Goal: Information Seeking & Learning: Check status

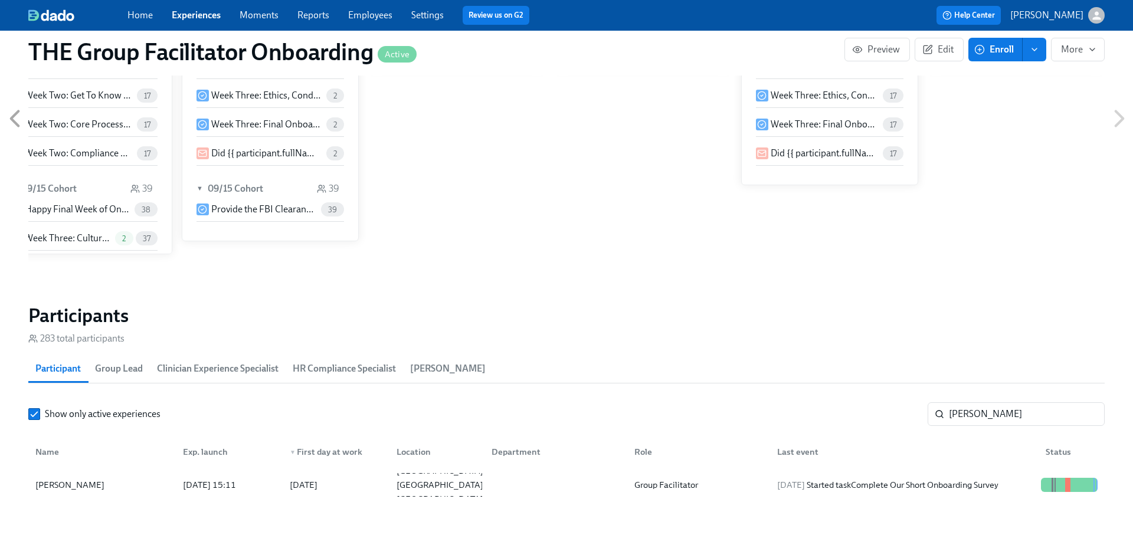
scroll to position [224, 0]
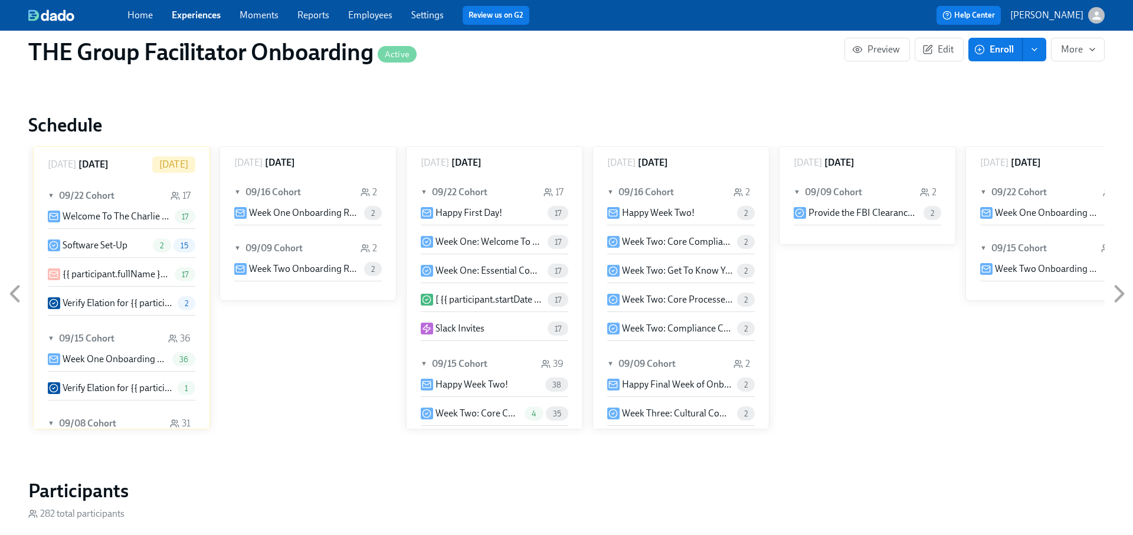
scroll to position [1005, 0]
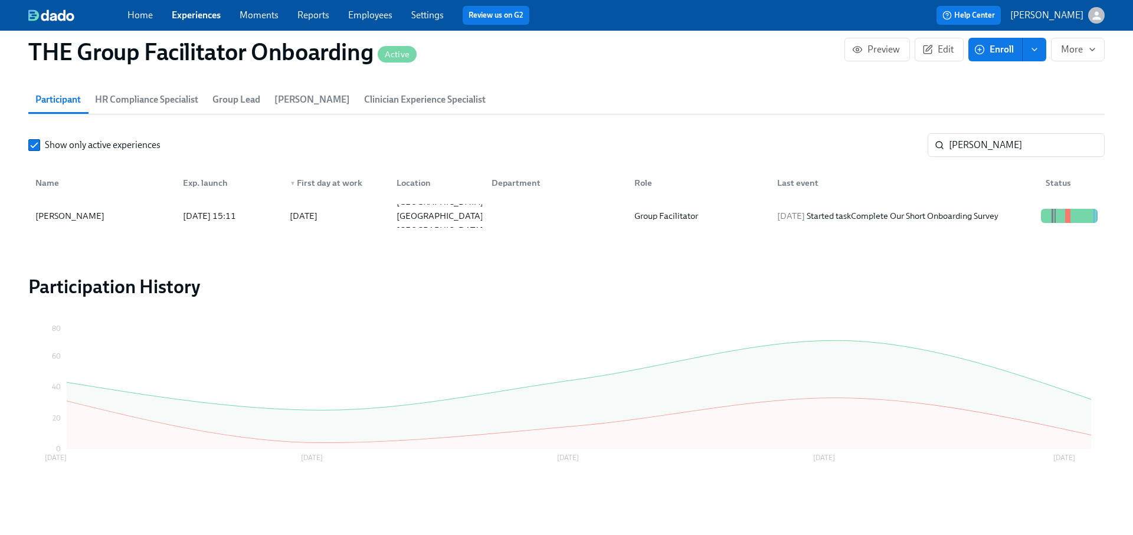
click at [983, 156] on div "Show only active experiences theus ​ Name Exp. launch ▼ First day at work Locat…" at bounding box center [566, 182] width 1077 height 99
click at [983, 145] on input "theus" at bounding box center [1027, 145] width 156 height 24
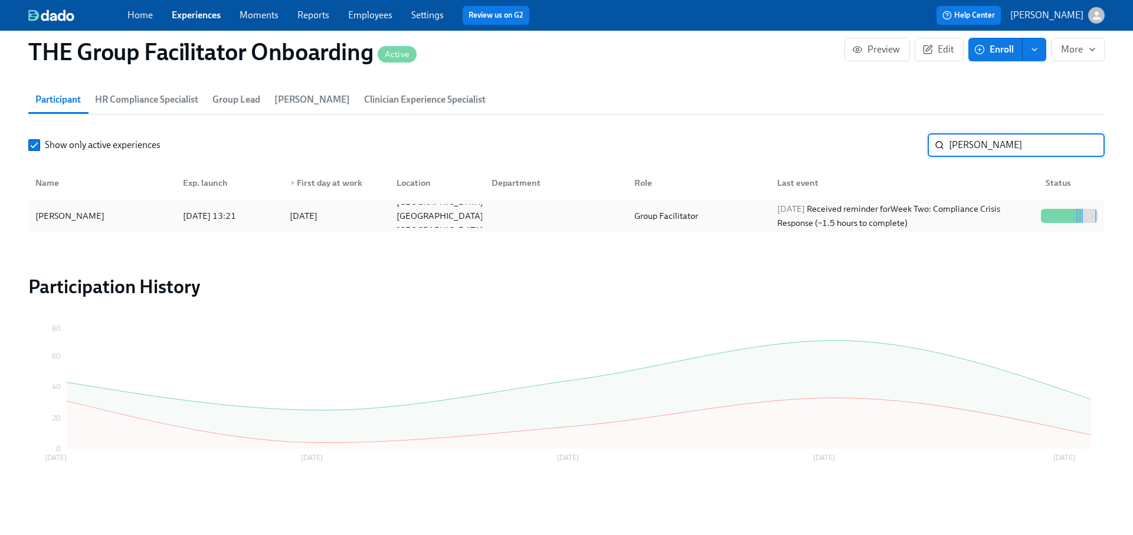
type input "sheri w"
click at [961, 205] on div "2025/09/19 Received reminder for Week Two: Compliance Crisis Response (~1.5 hou…" at bounding box center [905, 216] width 264 height 28
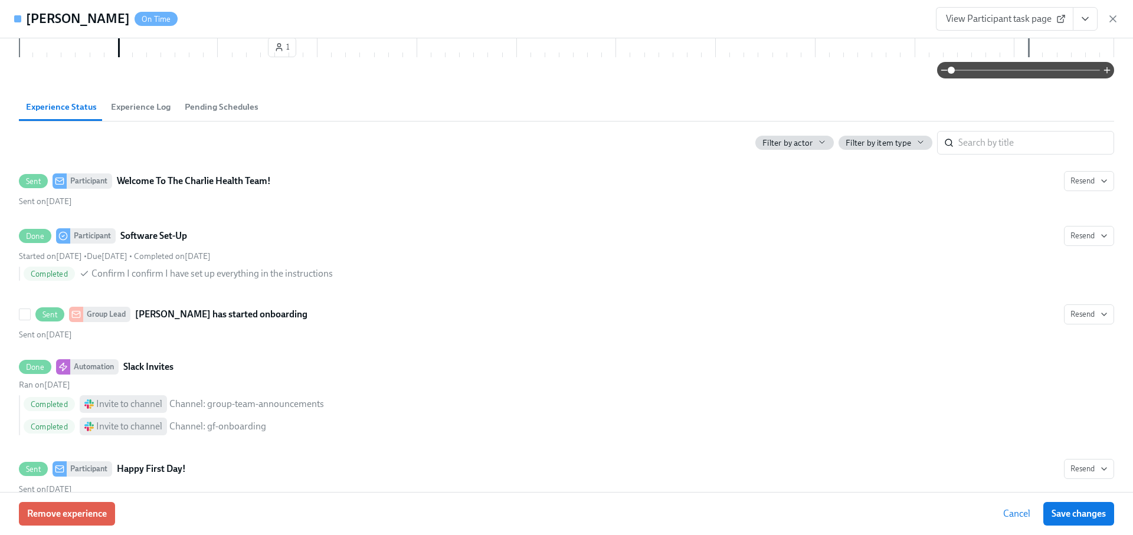
scroll to position [336, 0]
click at [140, 107] on span "Experience Log" at bounding box center [141, 106] width 60 height 14
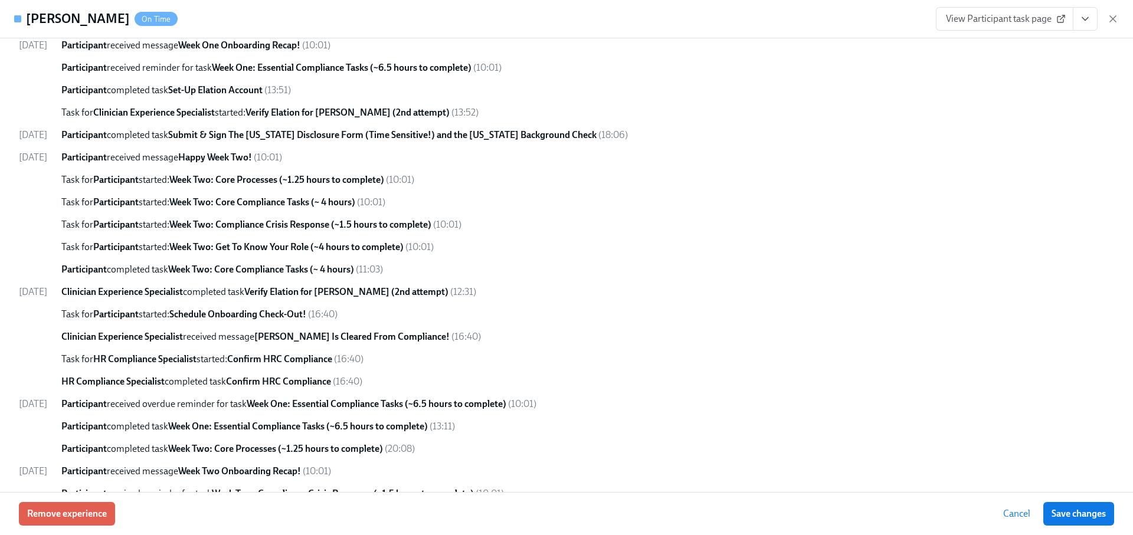
scroll to position [903, 0]
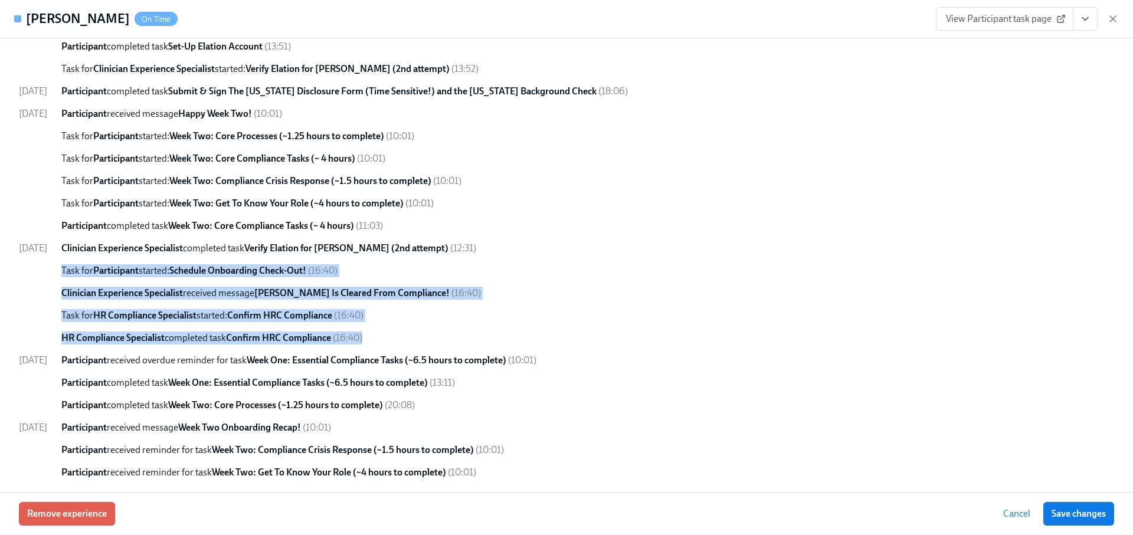
drag, startPoint x: 414, startPoint y: 340, endPoint x: 59, endPoint y: 267, distance: 362.1
click at [59, 267] on div "09/04/2025 Enrolled via enroll automation ( 13:11 ) Experience started ( 13:21 …" at bounding box center [567, 35] width 1096 height 888
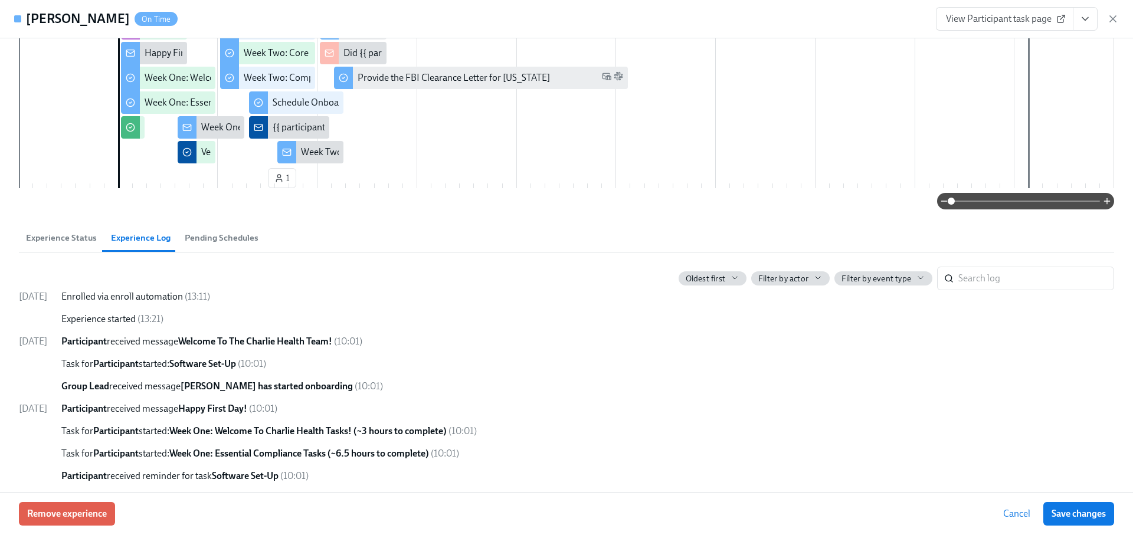
scroll to position [0, 0]
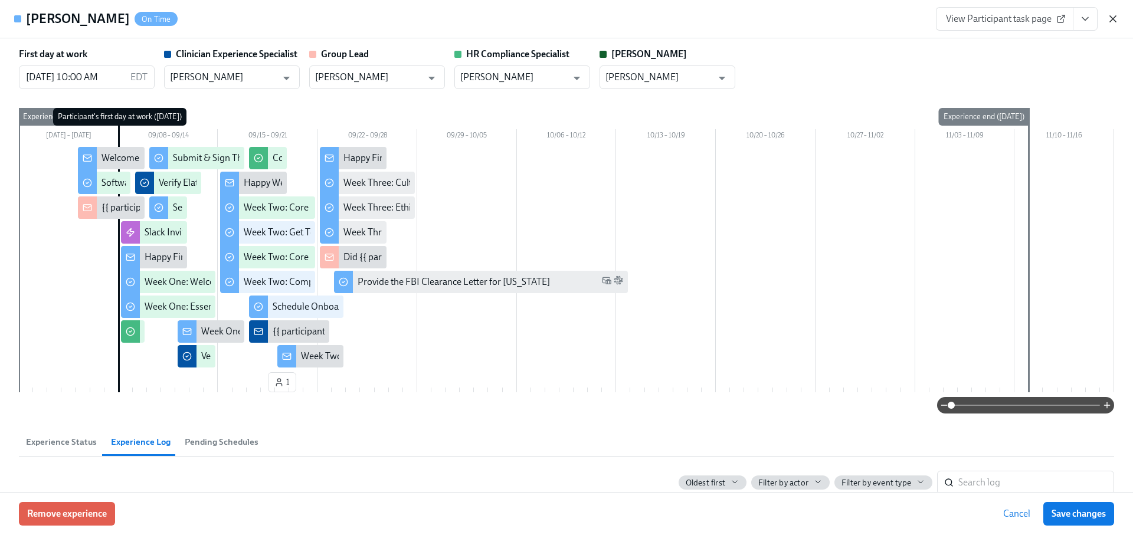
click at [1111, 19] on icon "button" at bounding box center [1113, 19] width 12 height 12
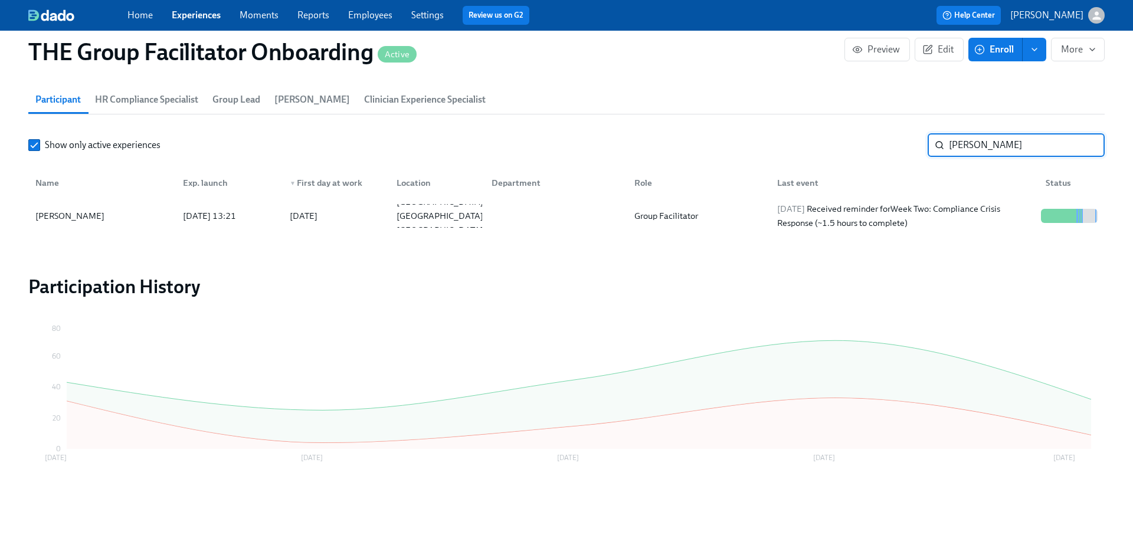
click at [1092, 145] on input "sheri w" at bounding box center [1027, 145] width 156 height 24
click at [1089, 145] on input "sheri w" at bounding box center [1027, 145] width 156 height 24
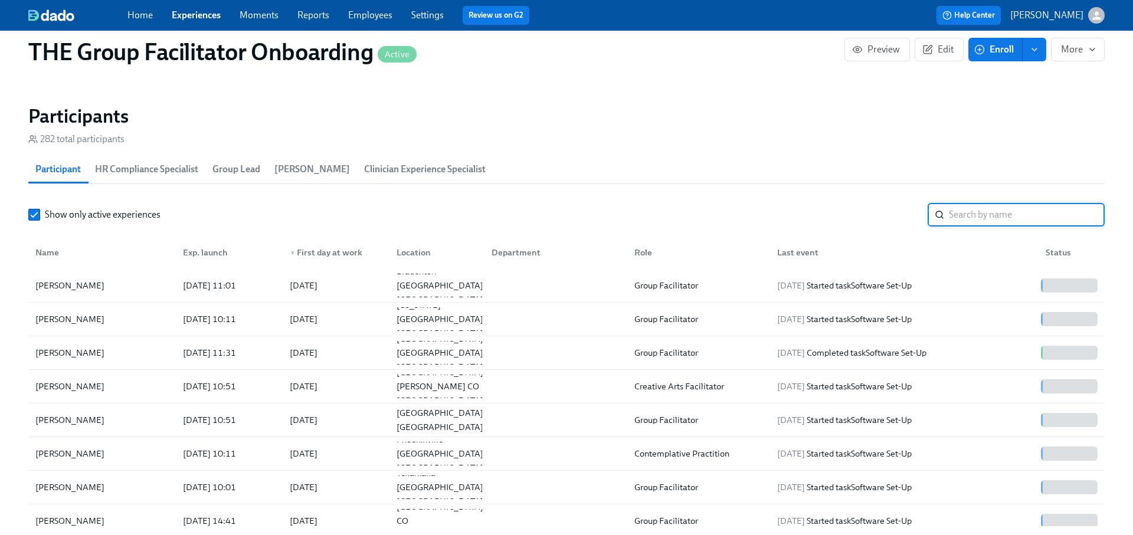
scroll to position [934, 0]
click at [832, 287] on div "2025/09/19 Started task Software Set-Up" at bounding box center [845, 287] width 144 height 14
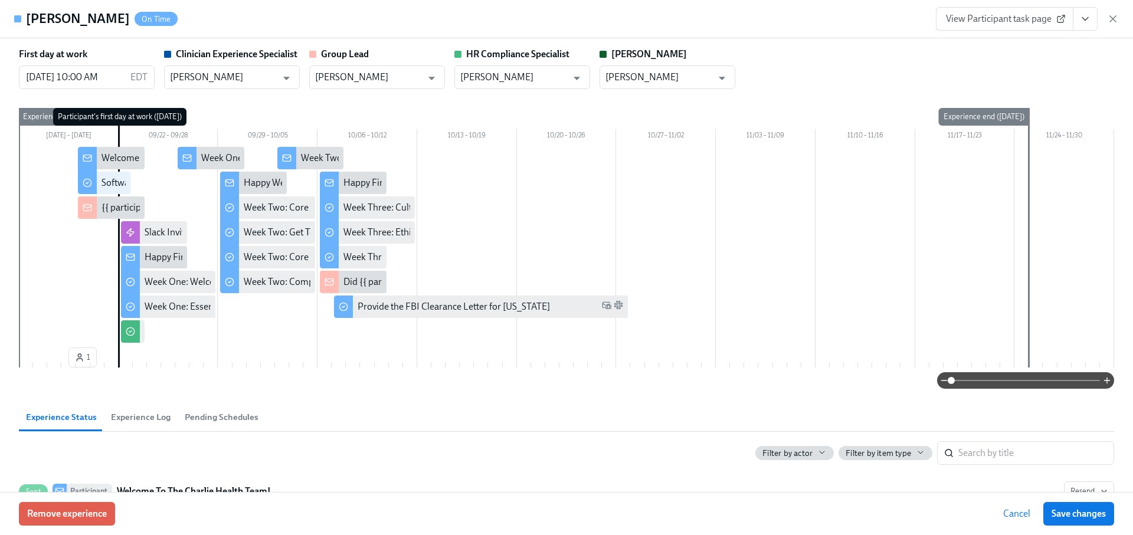
click at [1084, 27] on button "View task page" at bounding box center [1085, 19] width 25 height 24
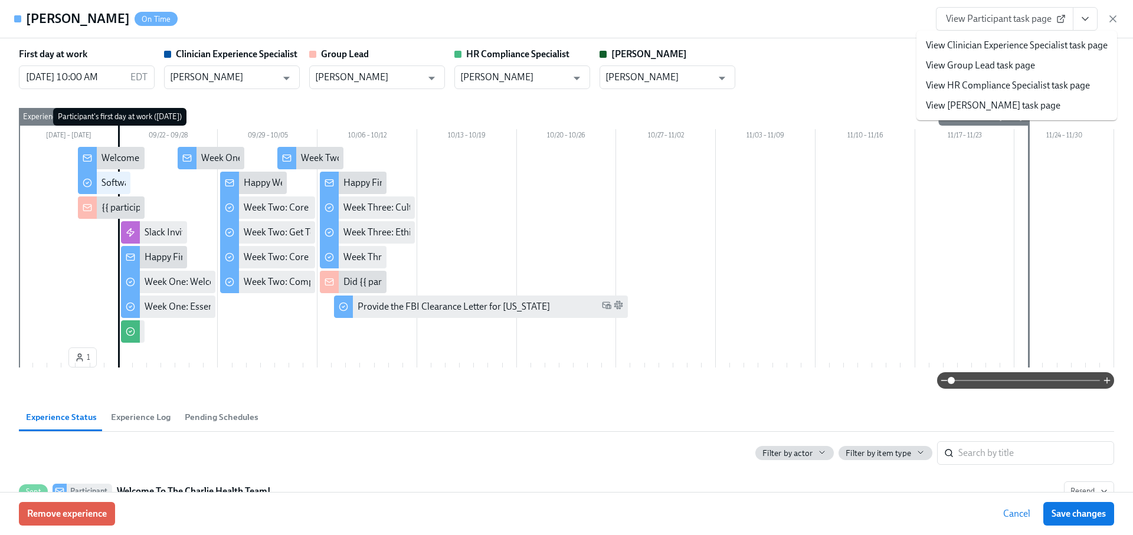
click at [1023, 47] on link "View Clinician Experience Specialist task page" at bounding box center [1017, 45] width 182 height 13
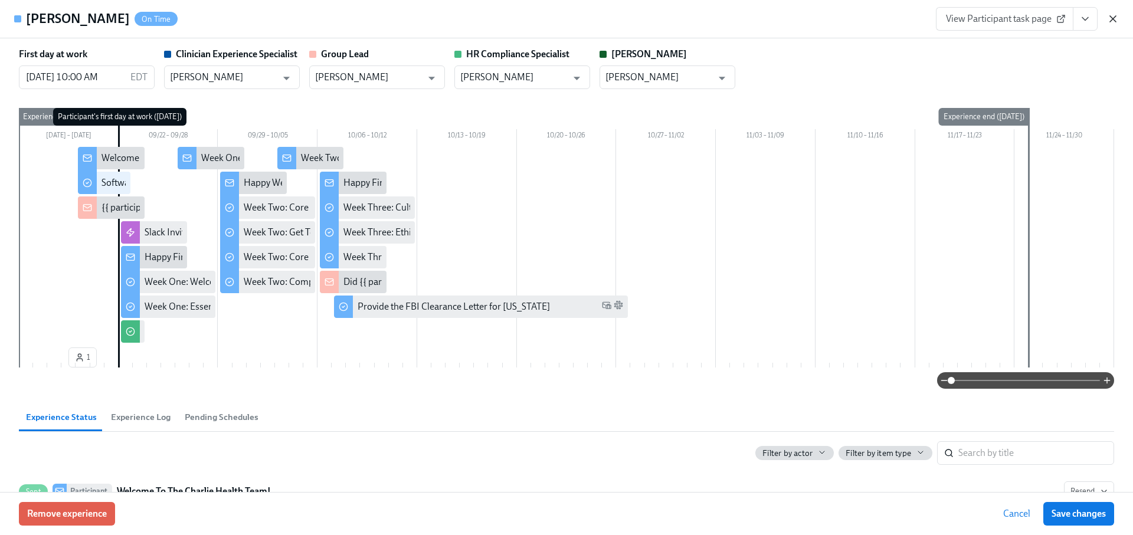
click at [1118, 15] on icon "button" at bounding box center [1113, 19] width 12 height 12
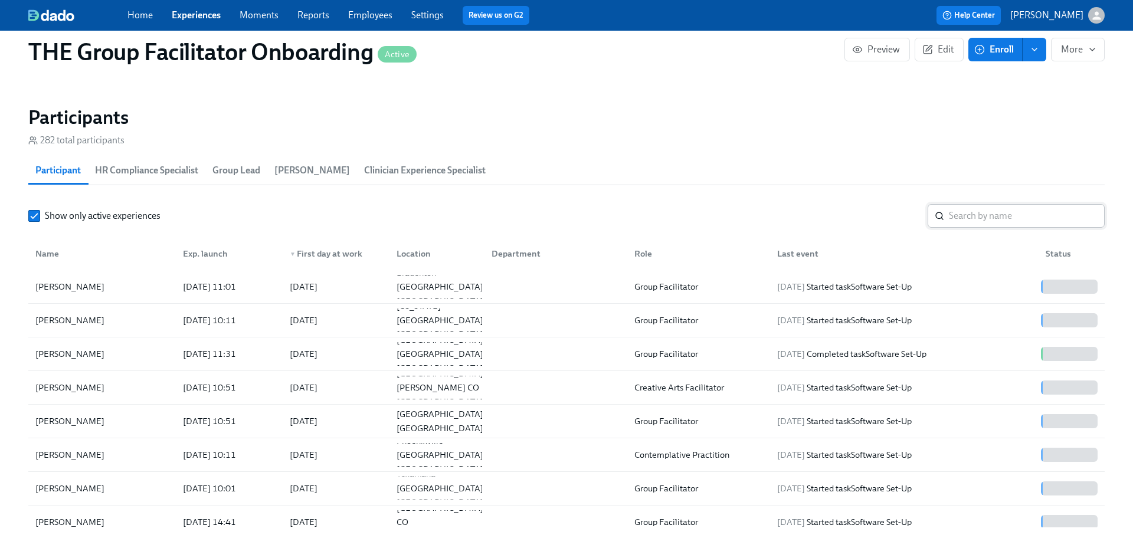
click at [1002, 213] on input "search" at bounding box center [1027, 216] width 156 height 24
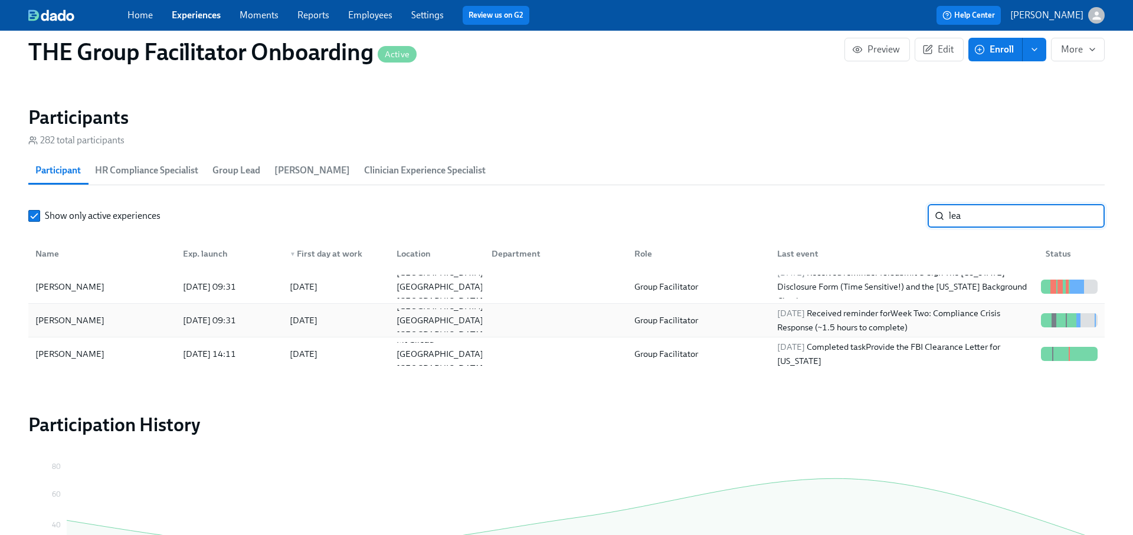
type input "lea"
click at [990, 319] on div "2025/09/19 Received reminder for Week Two: Compliance Crisis Response (~1.5 hou…" at bounding box center [905, 320] width 264 height 28
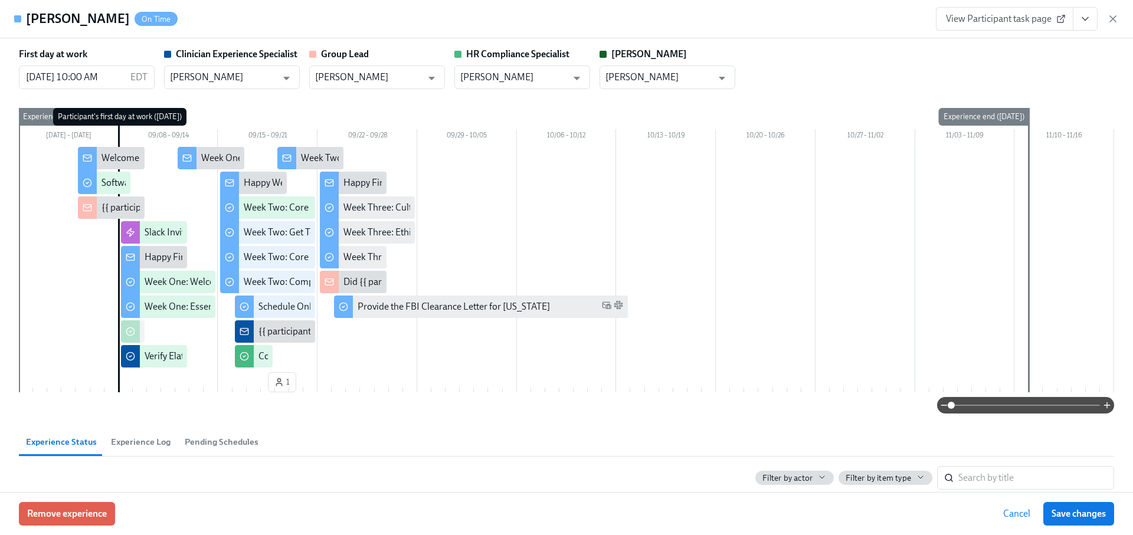
click at [1086, 12] on button "View task page" at bounding box center [1085, 19] width 25 height 24
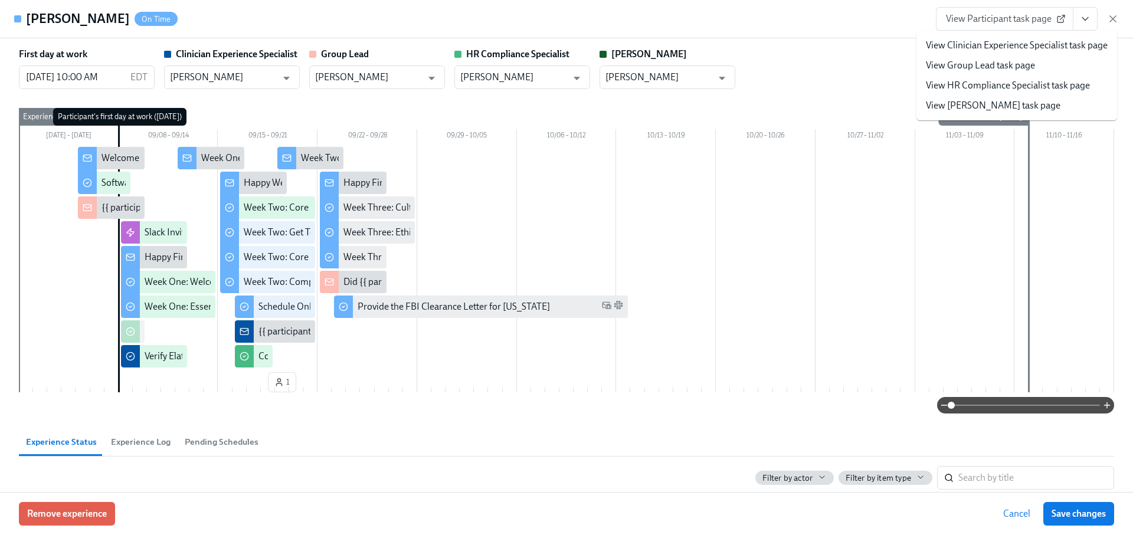
click at [1004, 86] on link "View HR Compliance Specialist task page" at bounding box center [1008, 85] width 164 height 13
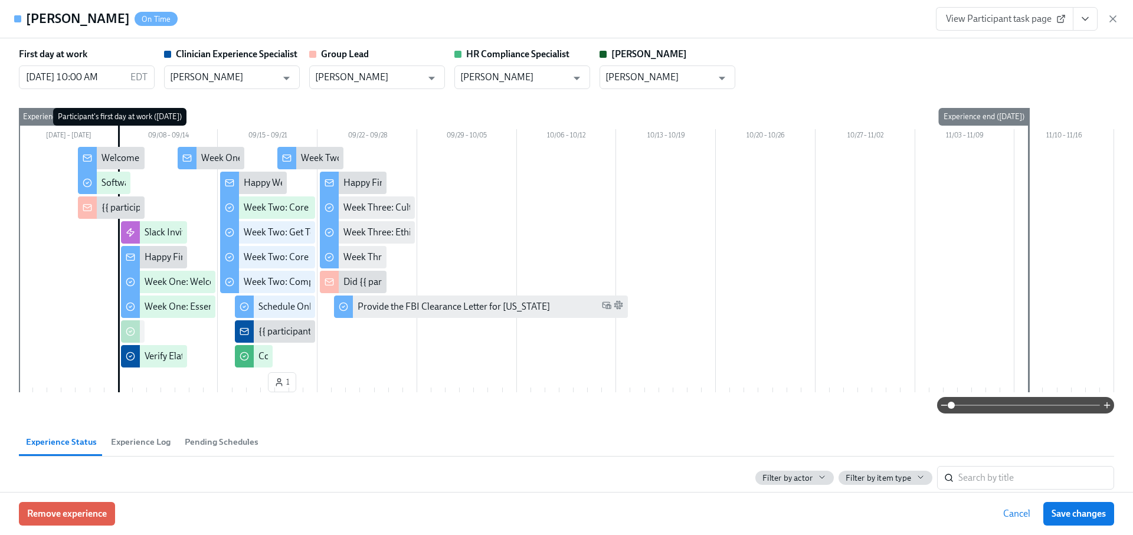
click at [1120, 17] on div "Lea Adams On Time View Participant task page" at bounding box center [566, 19] width 1133 height 38
click at [1114, 18] on icon "button" at bounding box center [1113, 19] width 6 height 6
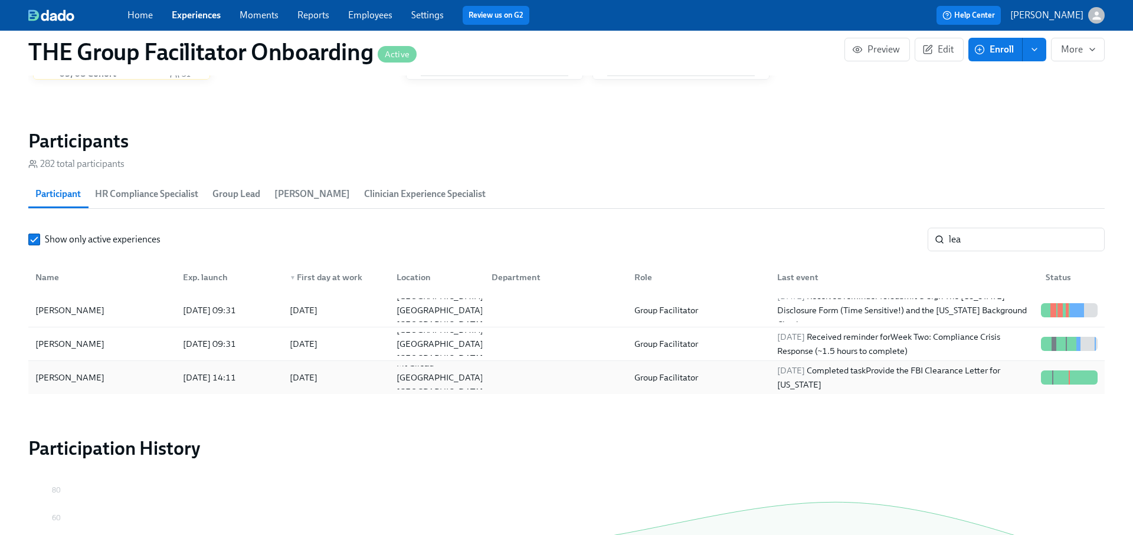
scroll to position [910, 0]
click at [1086, 238] on input "lea" at bounding box center [1027, 240] width 156 height 24
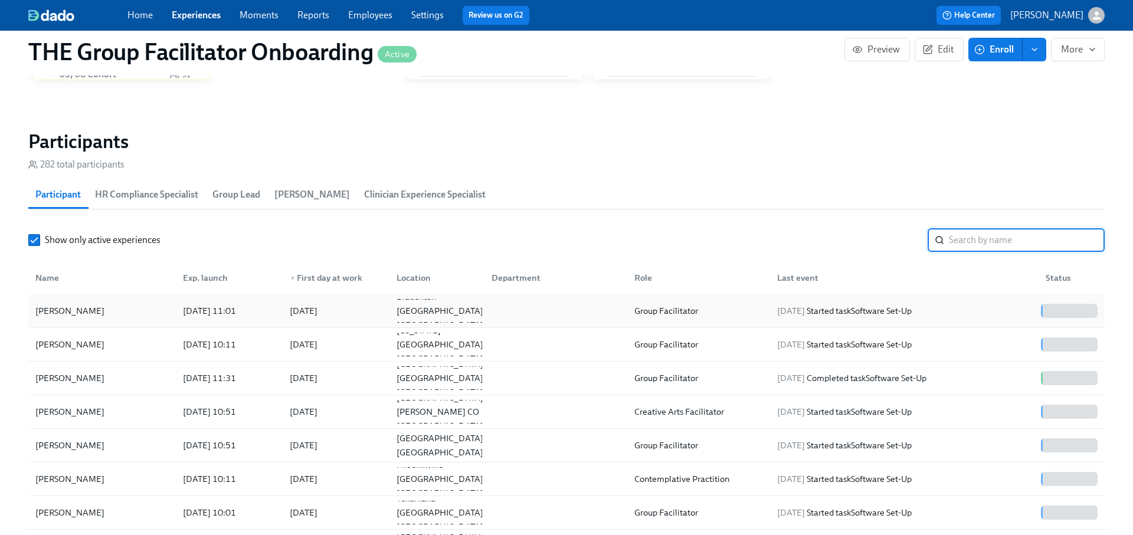
click at [901, 316] on div "2025/09/19 Started task Software Set-Up" at bounding box center [845, 311] width 144 height 14
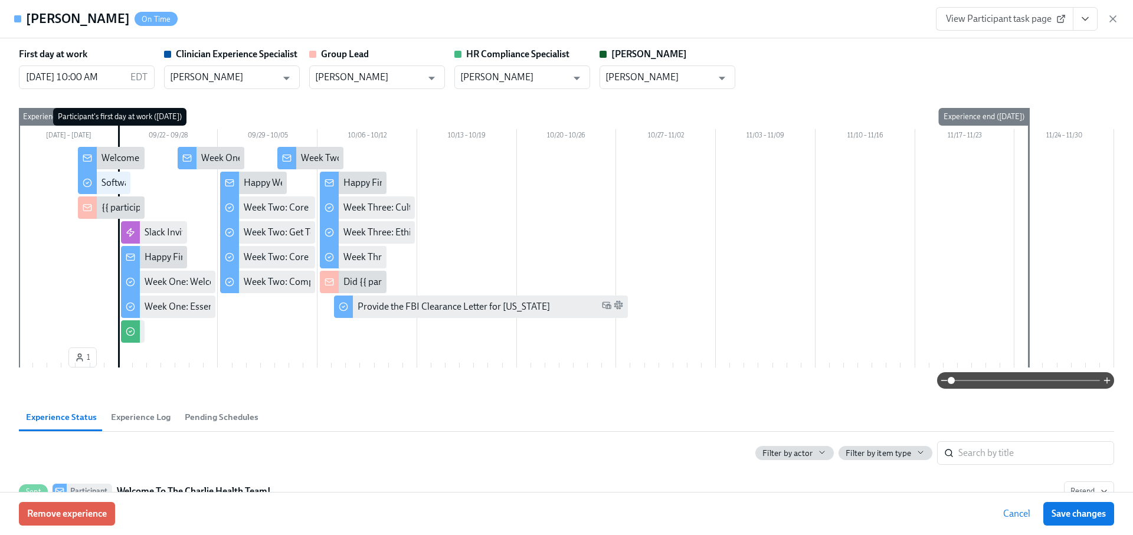
click at [1087, 17] on icon "View task page" at bounding box center [1086, 19] width 12 height 12
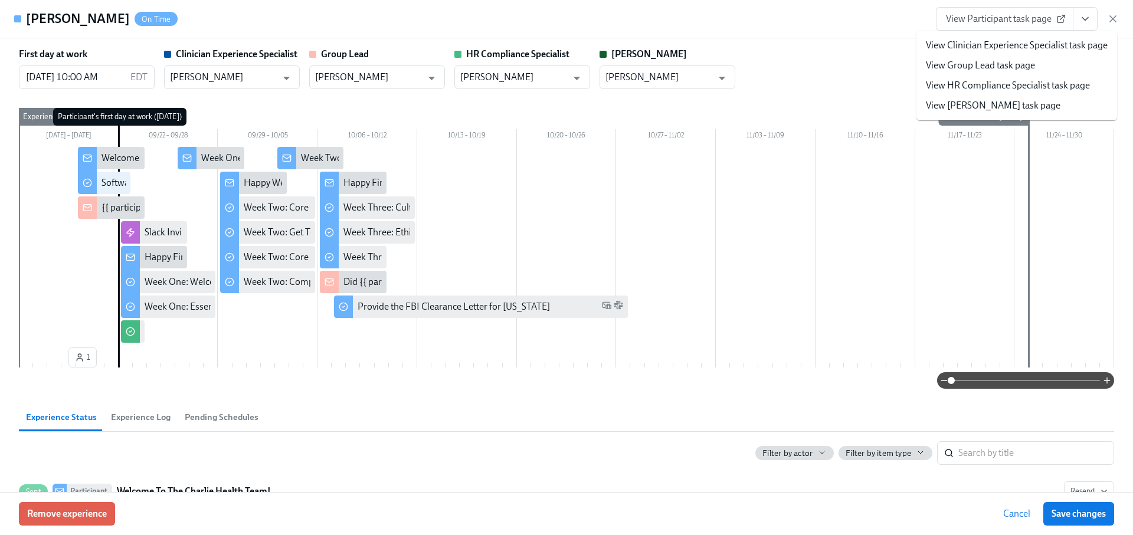
click at [1006, 84] on link "View HR Compliance Specialist task page" at bounding box center [1008, 85] width 164 height 13
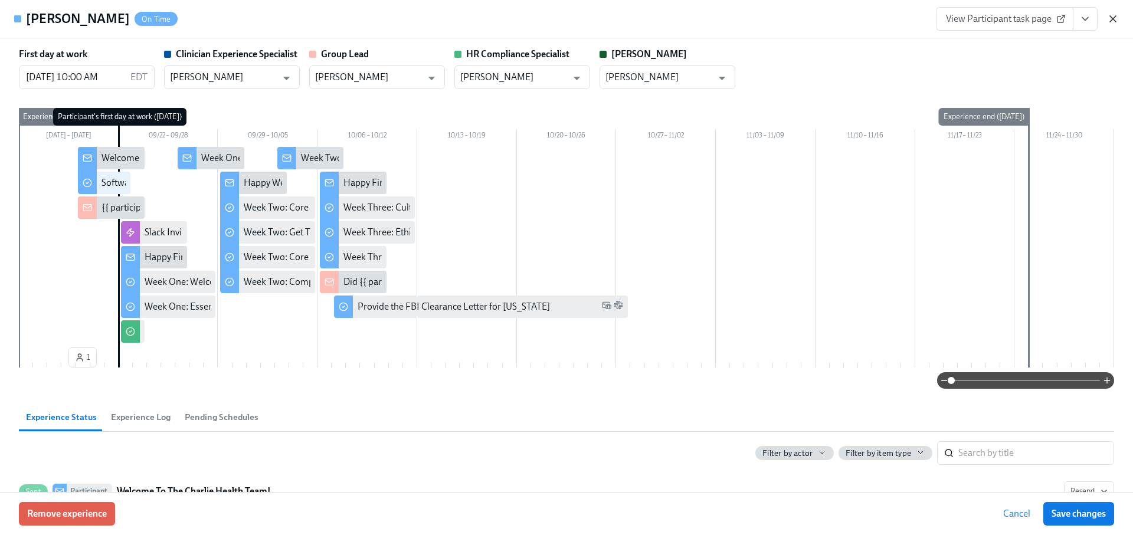
click at [1111, 14] on icon "button" at bounding box center [1113, 19] width 12 height 12
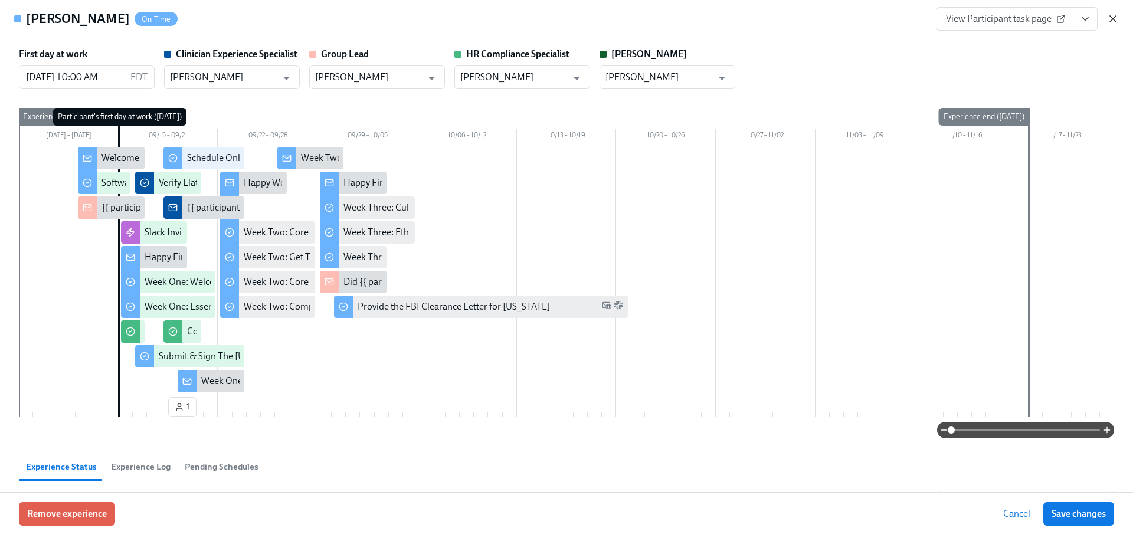
click at [1114, 18] on icon "button" at bounding box center [1113, 19] width 6 height 6
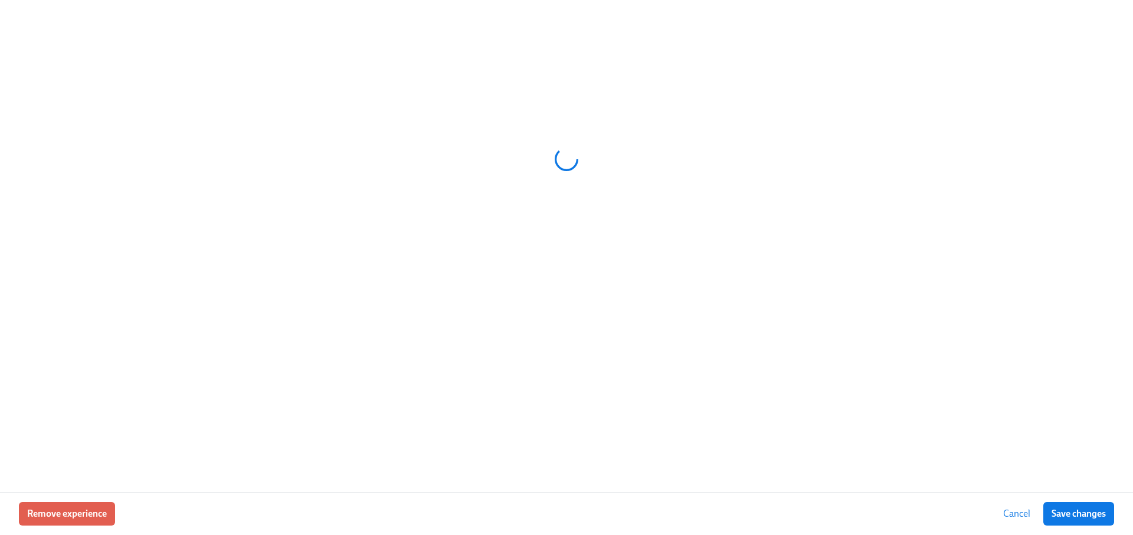
scroll to position [0, 15479]
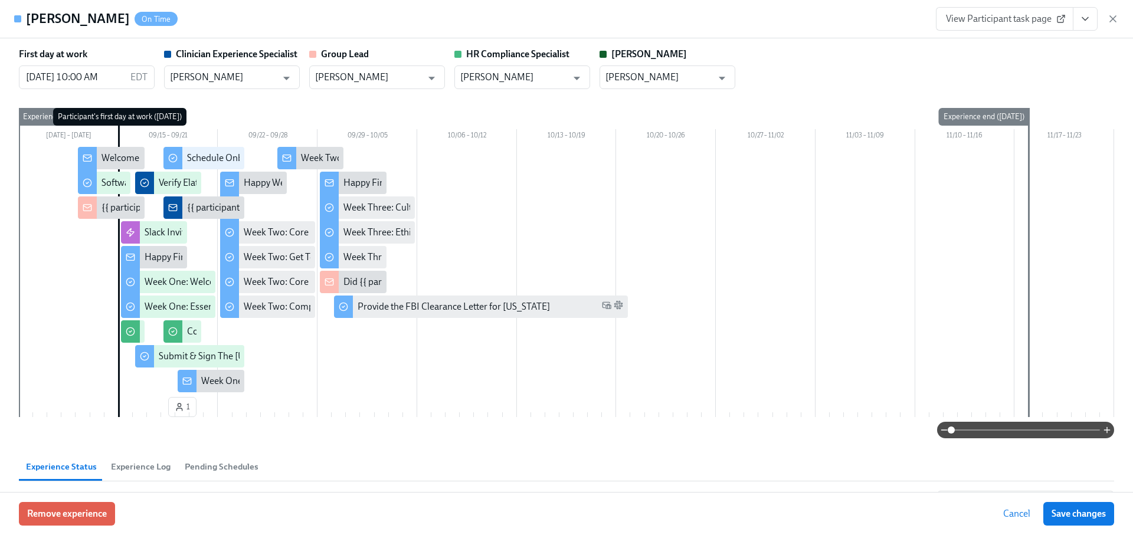
click at [153, 464] on span "Experience Log" at bounding box center [141, 467] width 60 height 14
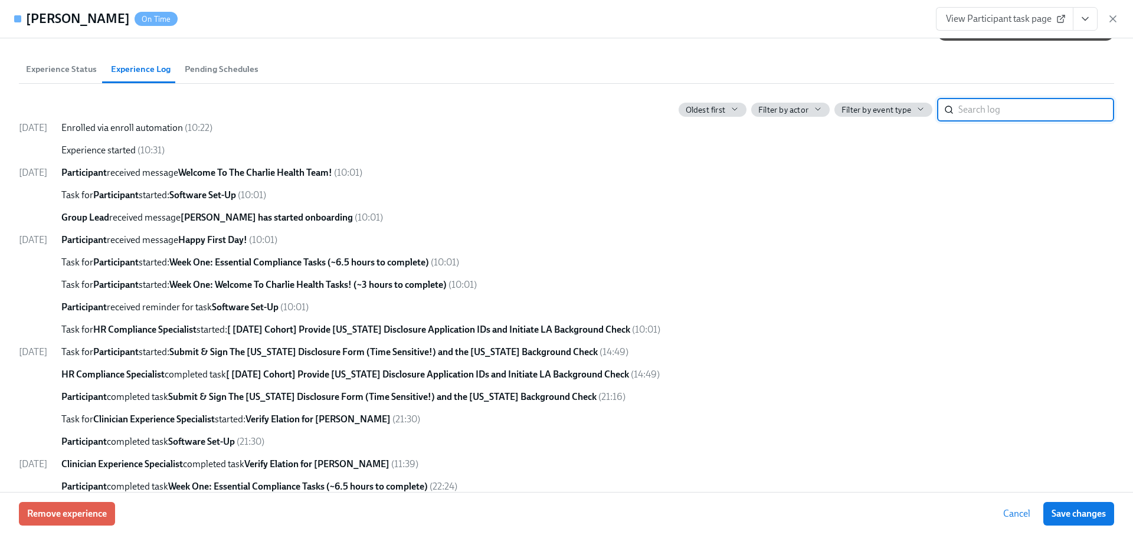
scroll to position [416, 0]
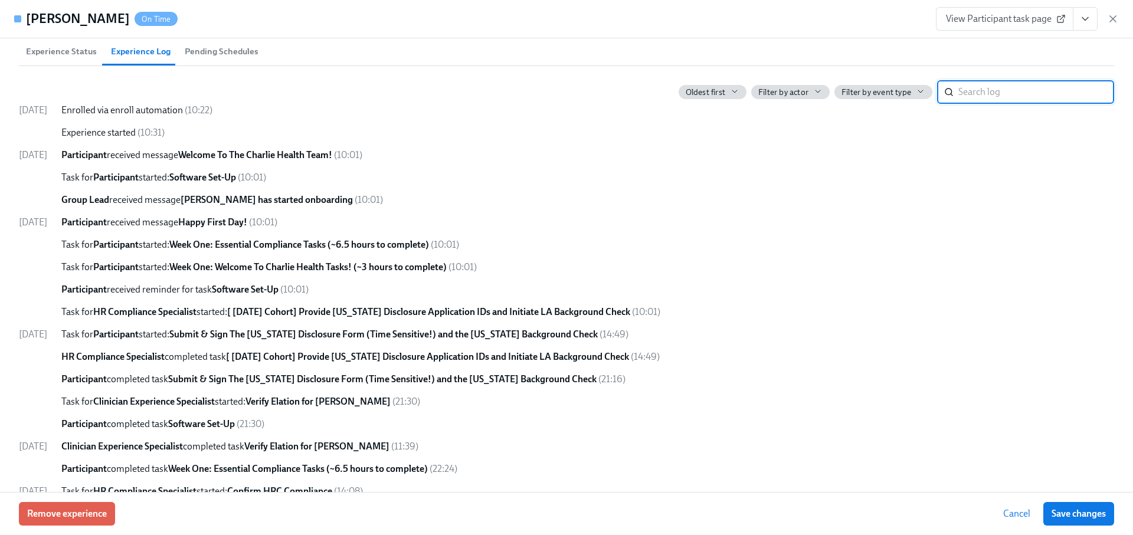
click at [822, 87] on icon "button" at bounding box center [817, 91] width 9 height 9
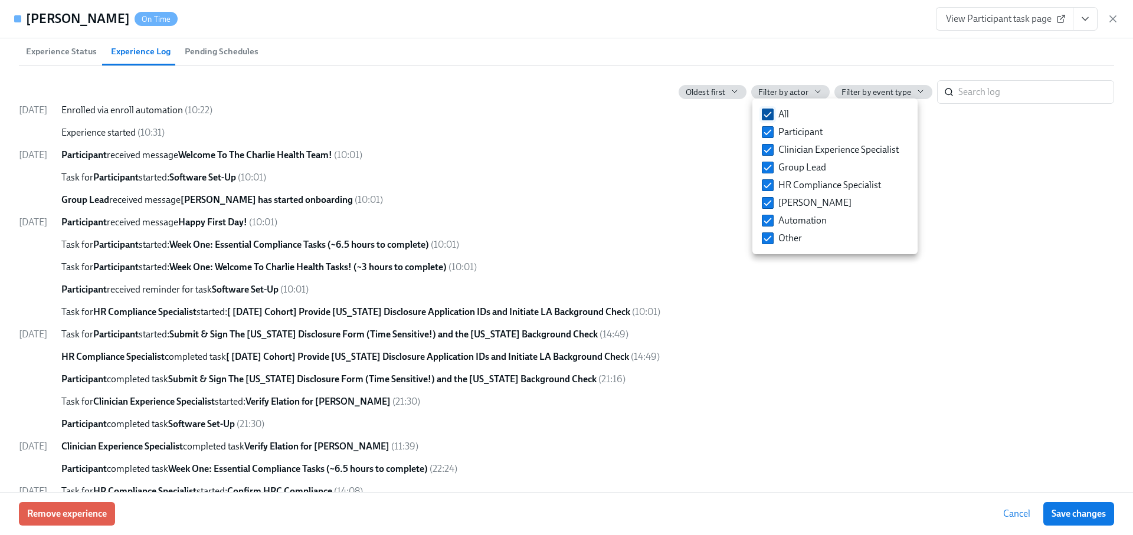
click at [771, 110] on input "All" at bounding box center [768, 114] width 11 height 11
checkbox input "false"
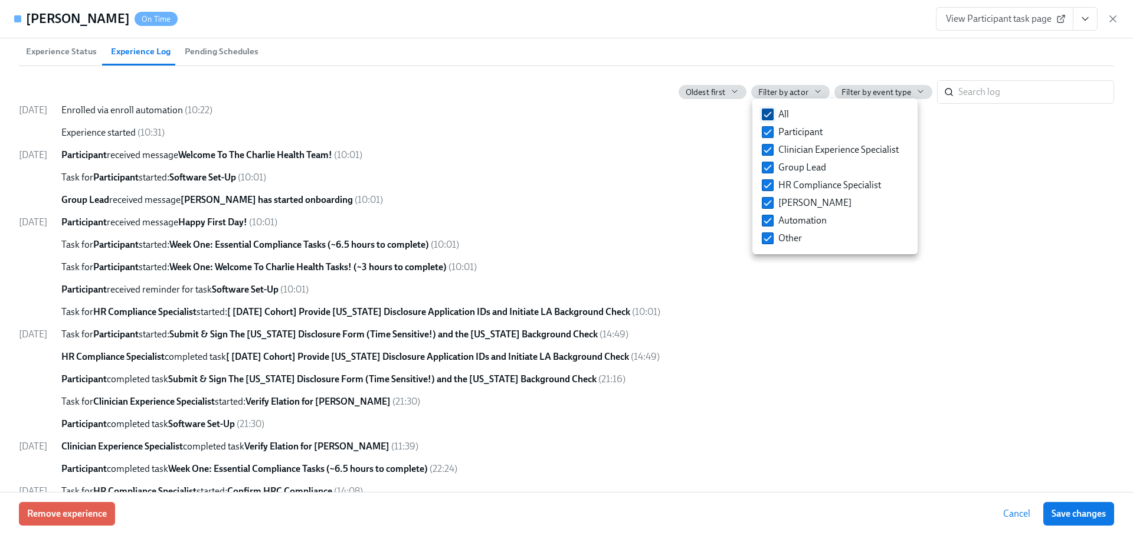
checkbox input "false"
click at [802, 185] on span "HR Compliance Specialist" at bounding box center [830, 185] width 103 height 13
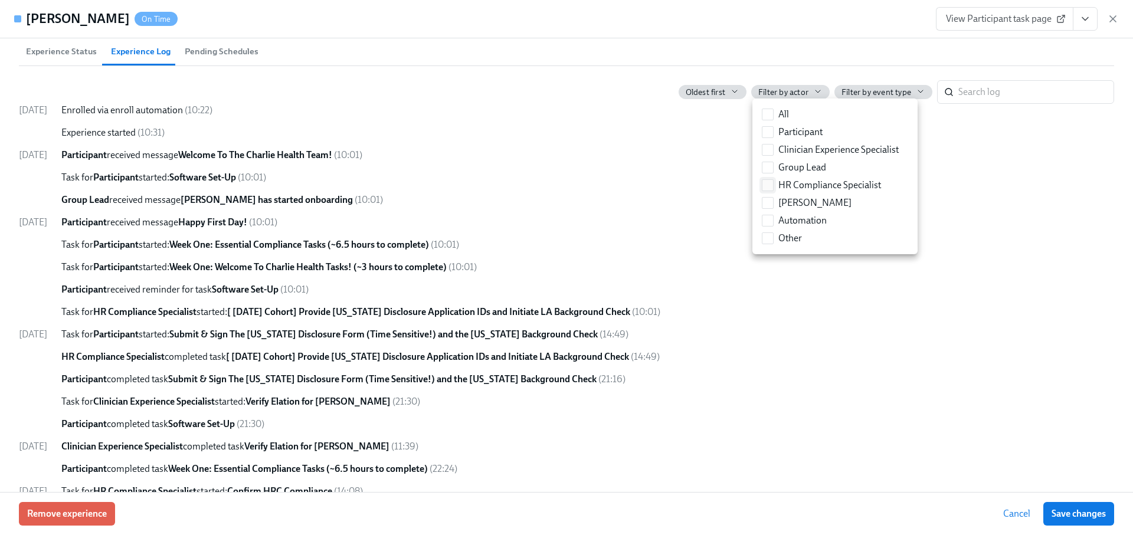
click at [773, 185] on input "HR Compliance Specialist" at bounding box center [768, 185] width 11 height 11
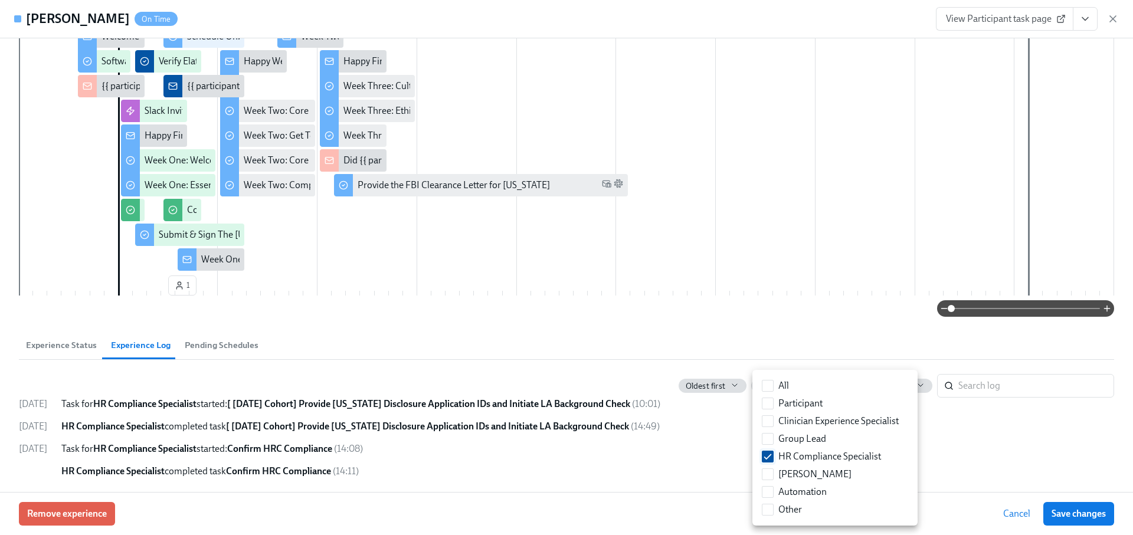
scroll to position [120, 0]
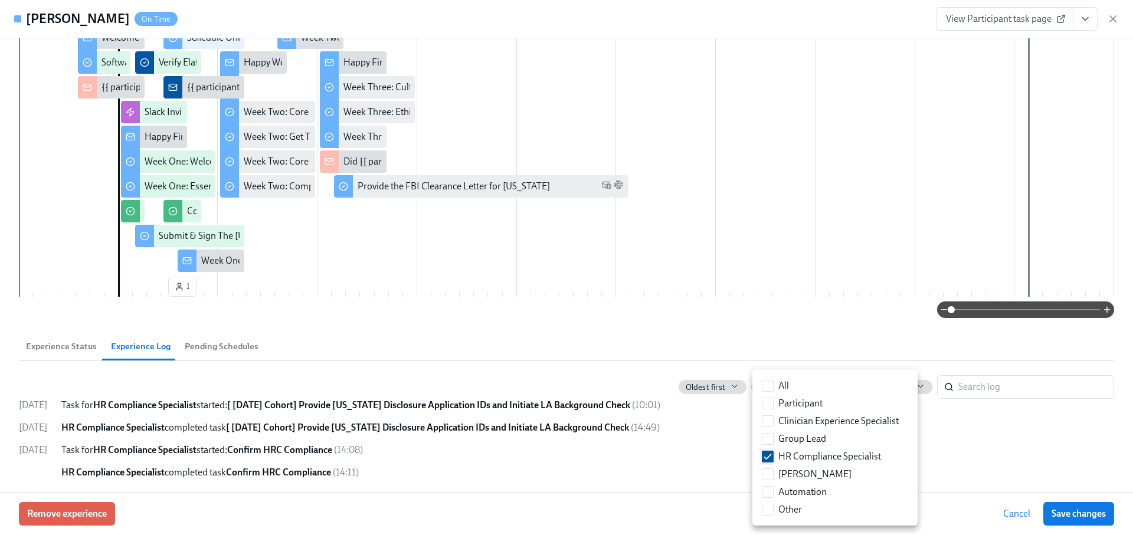
click at [801, 459] on span "HR Compliance Specialist" at bounding box center [830, 456] width 103 height 13
click at [773, 459] on input "HR Compliance Specialist" at bounding box center [768, 457] width 11 height 11
checkbox input "false"
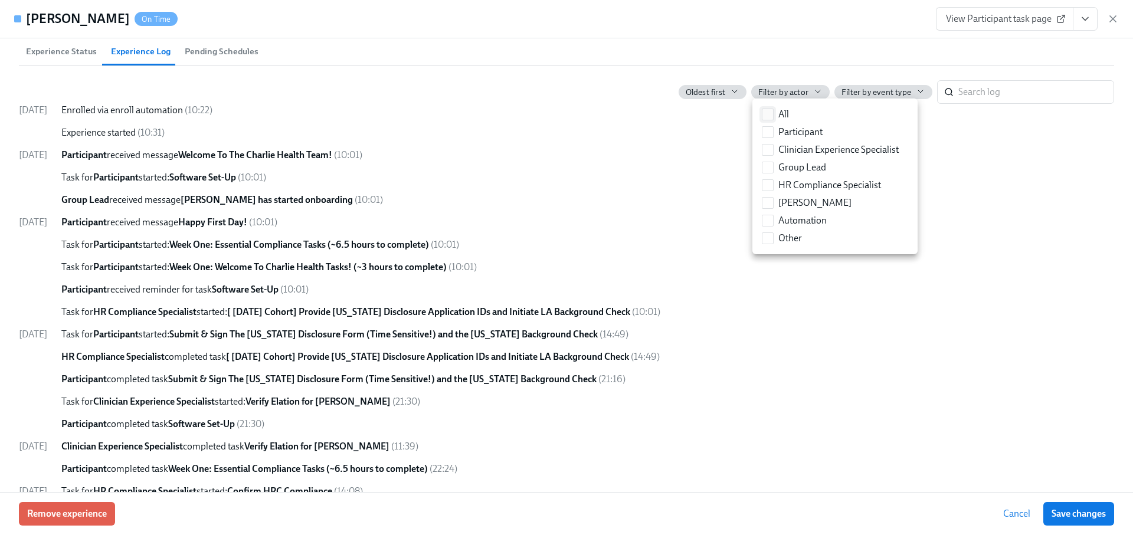
click at [777, 112] on label "All" at bounding box center [775, 115] width 37 height 18
click at [773, 112] on input "All" at bounding box center [768, 114] width 11 height 11
checkbox input "true"
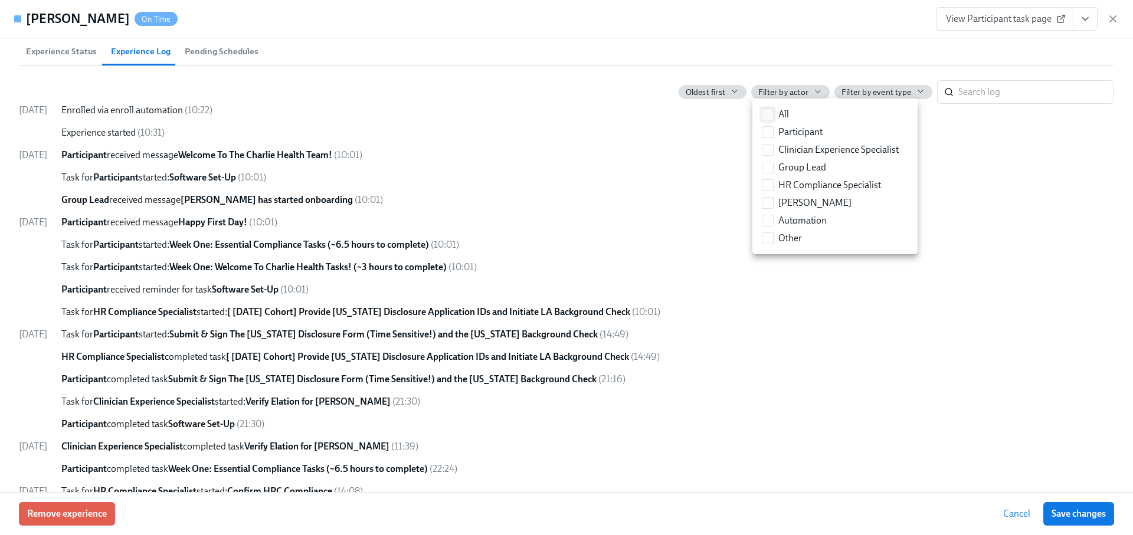
checkbox input "true"
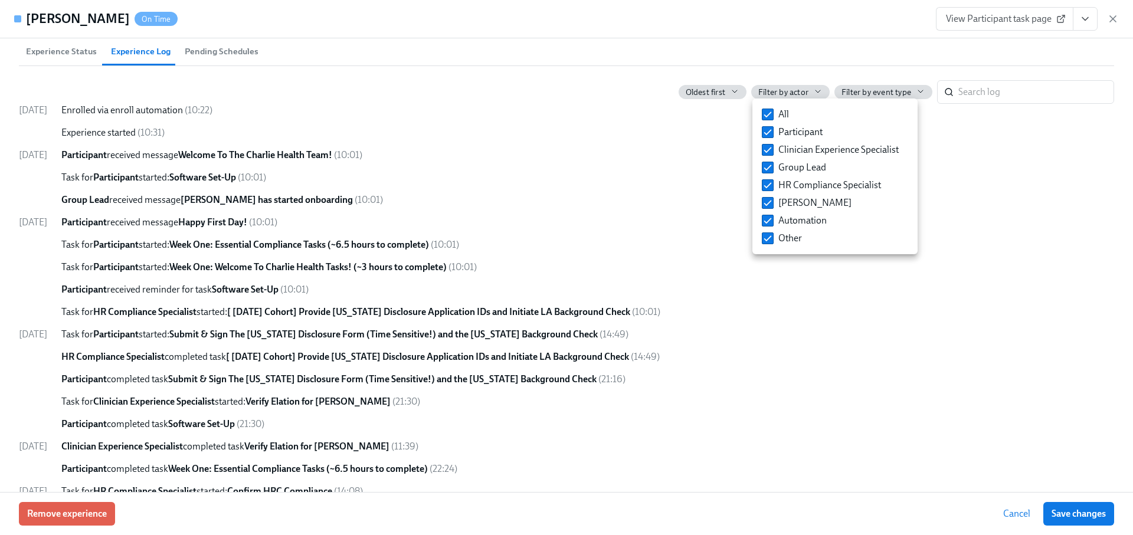
click at [481, 128] on div at bounding box center [566, 267] width 1133 height 535
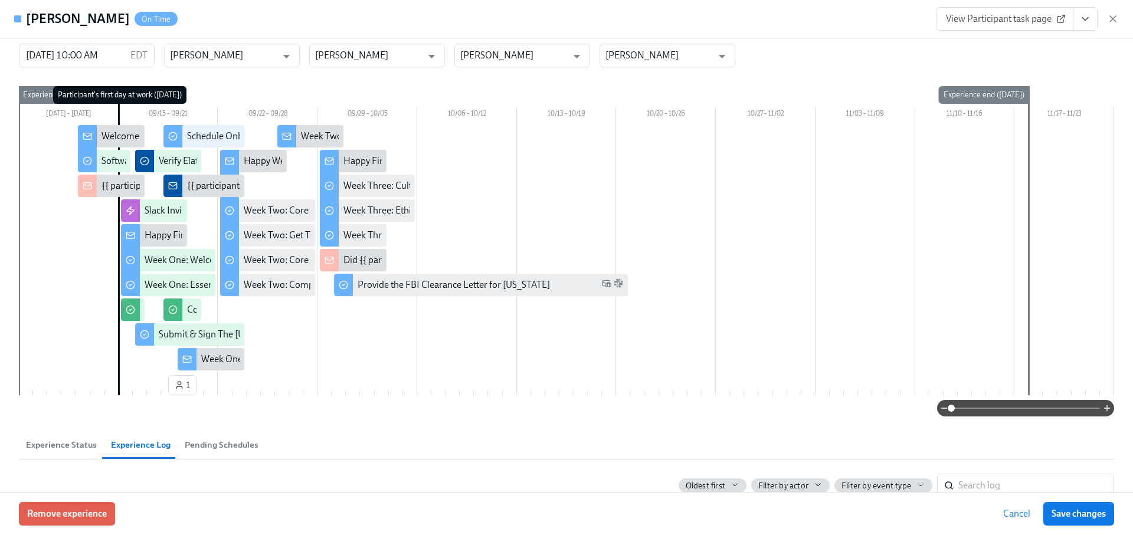
scroll to position [27, 0]
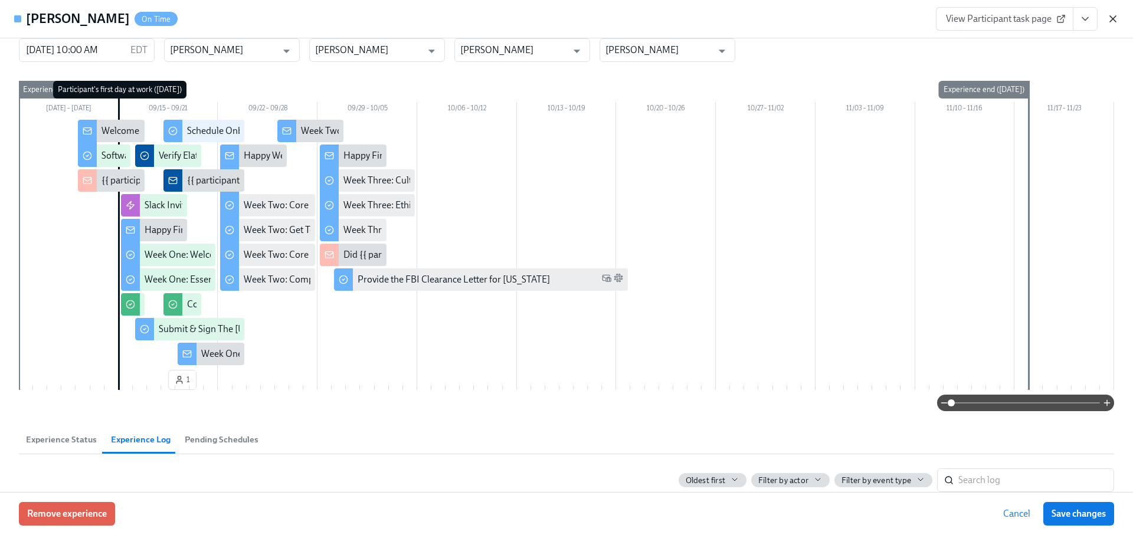
click at [1116, 21] on icon "button" at bounding box center [1113, 19] width 6 height 6
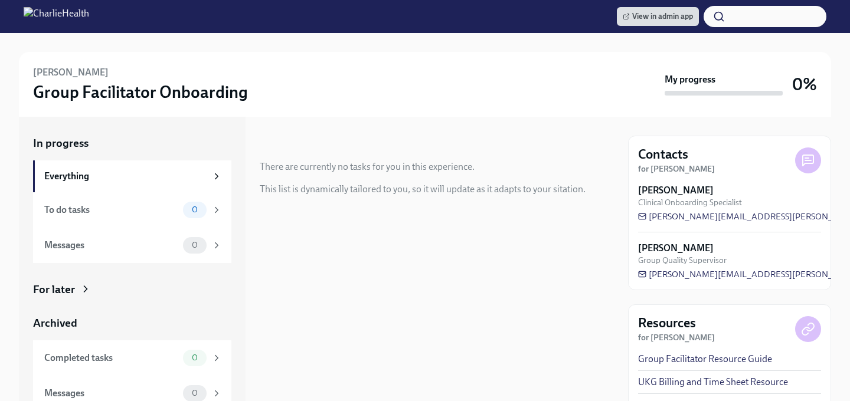
click at [730, 17] on button "button" at bounding box center [765, 16] width 123 height 21
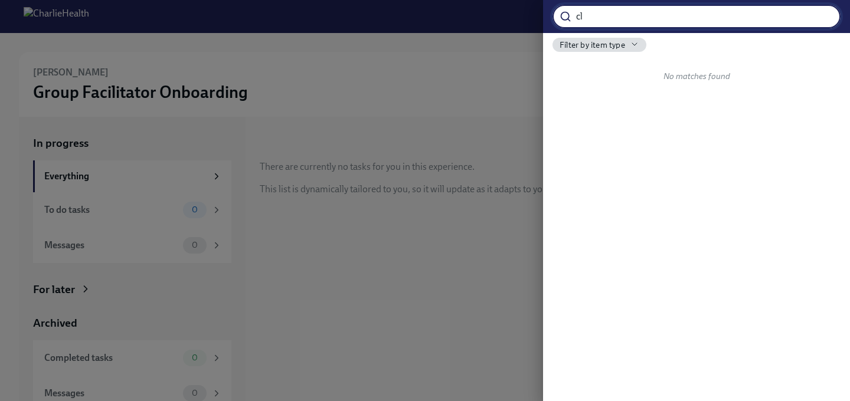
type input "c"
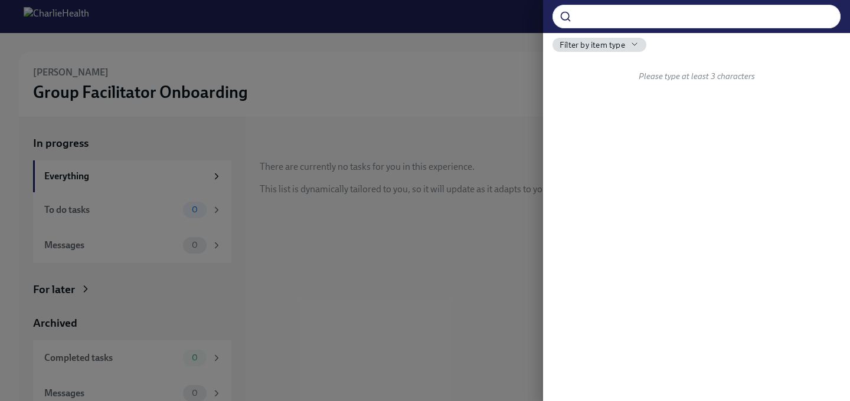
click at [472, 81] on div at bounding box center [425, 200] width 850 height 401
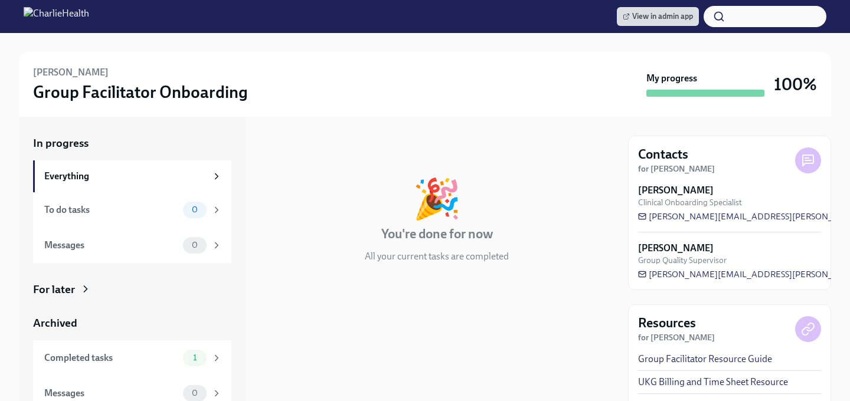
scroll to position [10, 0]
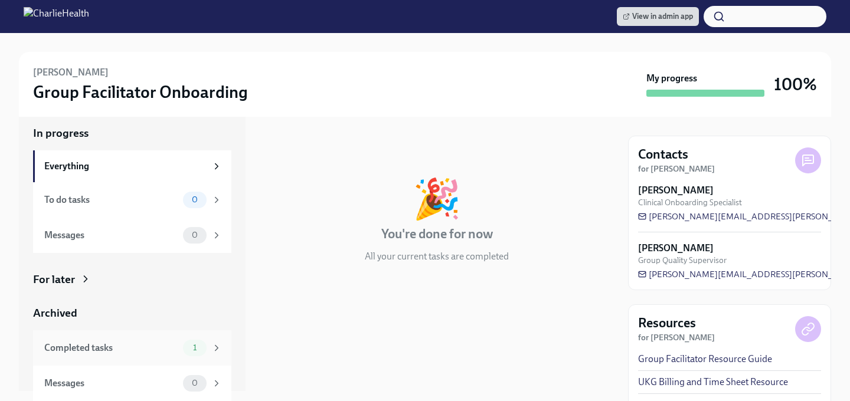
click at [161, 347] on div "Completed tasks" at bounding box center [111, 348] width 134 height 13
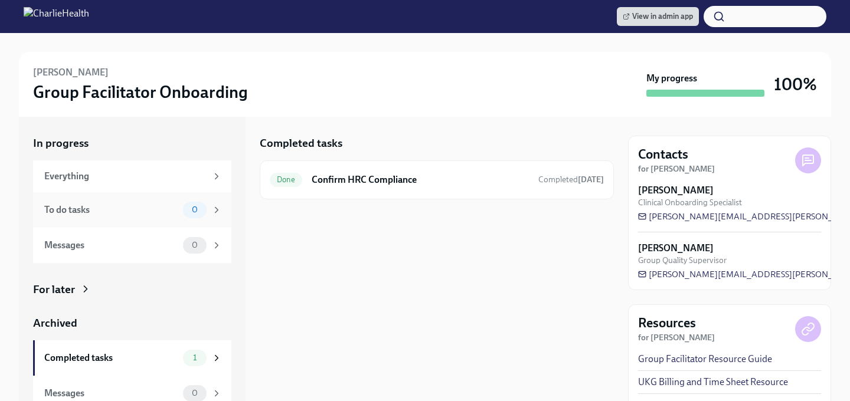
scroll to position [10, 0]
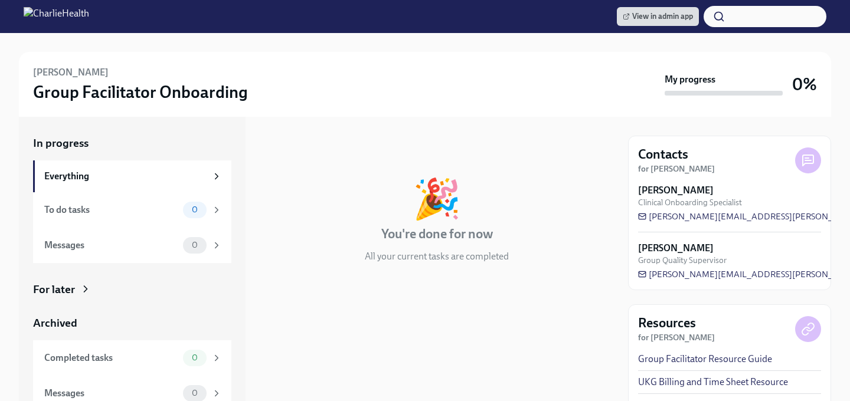
scroll to position [10, 0]
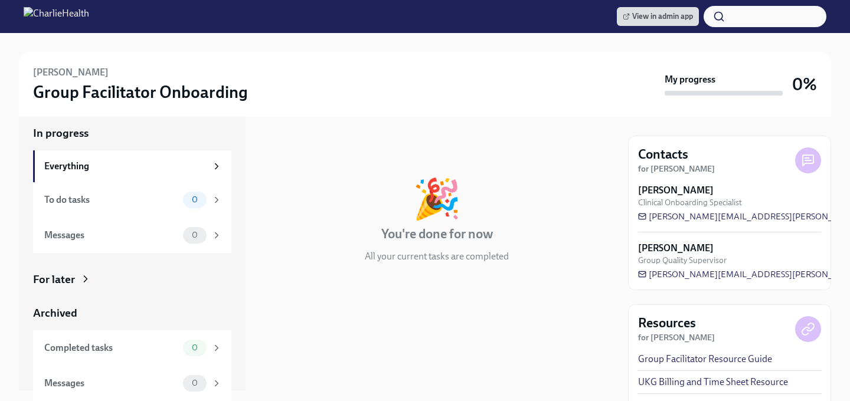
click at [64, 276] on div "For later" at bounding box center [54, 279] width 42 height 15
